Goal: Task Accomplishment & Management: Manage account settings

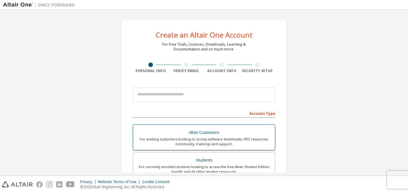
scroll to position [158, 0]
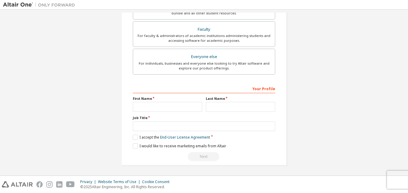
click at [200, 158] on div "Next" at bounding box center [204, 156] width 142 height 9
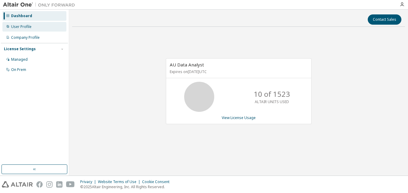
click at [29, 29] on div "User Profile" at bounding box center [21, 26] width 20 height 5
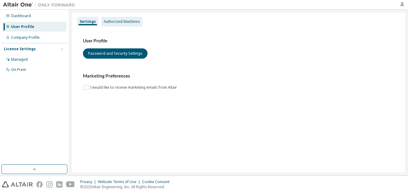
click at [121, 19] on div "Authorized Machines" at bounding box center [122, 21] width 36 height 5
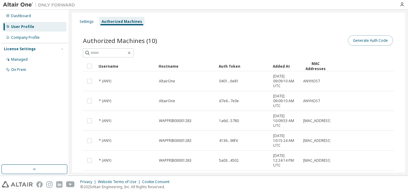
click at [358, 41] on button "Generate Auth Code" at bounding box center [369, 40] width 45 height 10
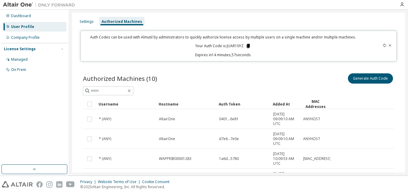
click at [246, 45] on icon at bounding box center [247, 46] width 3 height 4
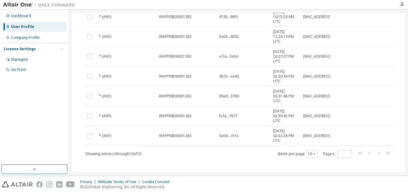
scroll to position [166, 0]
